Goal: Communication & Community: Answer question/provide support

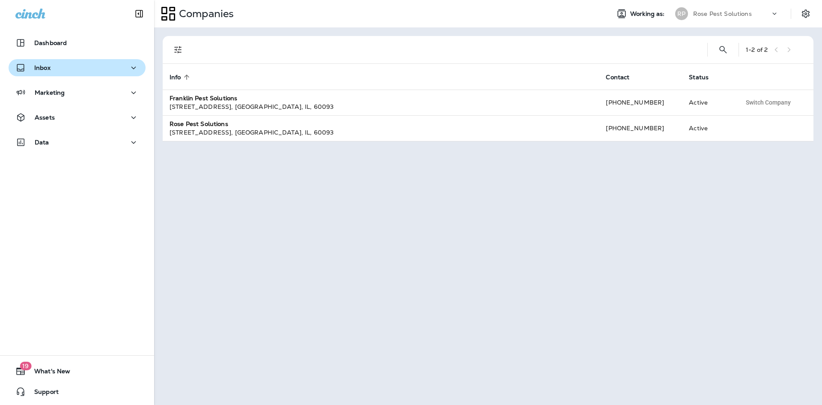
drag, startPoint x: 42, startPoint y: 67, endPoint x: 42, endPoint y: 76, distance: 8.6
click at [43, 67] on p "Inbox" at bounding box center [42, 67] width 16 height 7
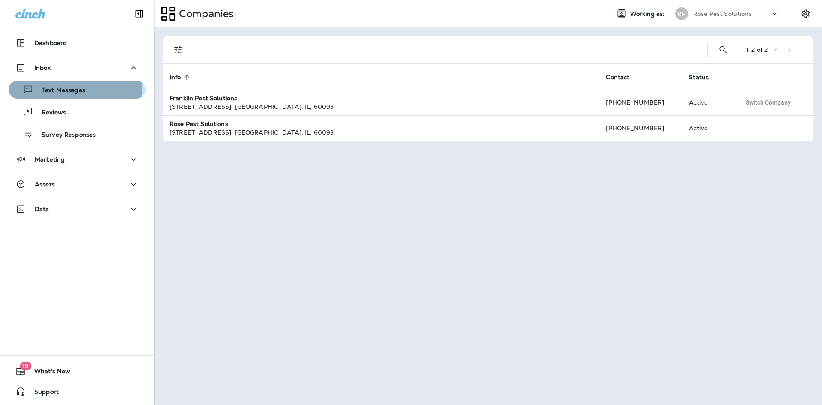
click at [46, 89] on p "Text Messages" at bounding box center [59, 91] width 52 height 8
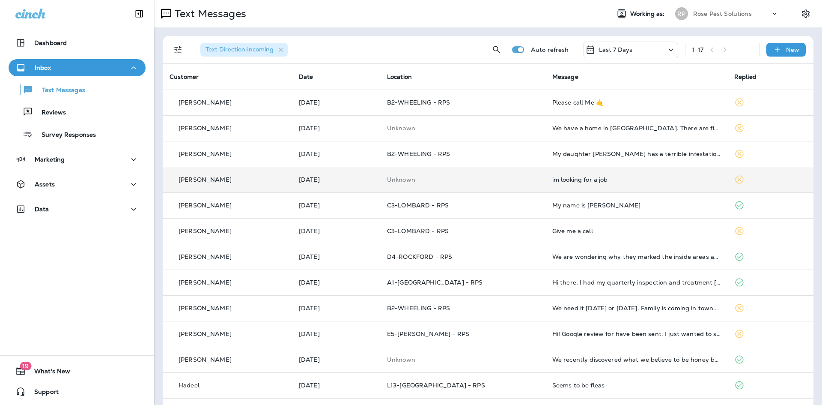
click at [581, 179] on div "im looking for a job" at bounding box center [636, 179] width 168 height 7
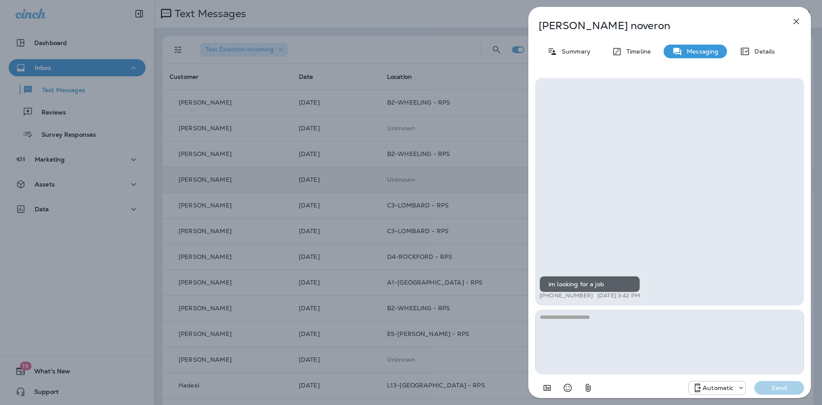
click at [606, 340] on textarea at bounding box center [669, 342] width 269 height 64
type textarea "**********"
click at [772, 385] on p "Send" at bounding box center [779, 388] width 36 height 8
